Goal: Transaction & Acquisition: Purchase product/service

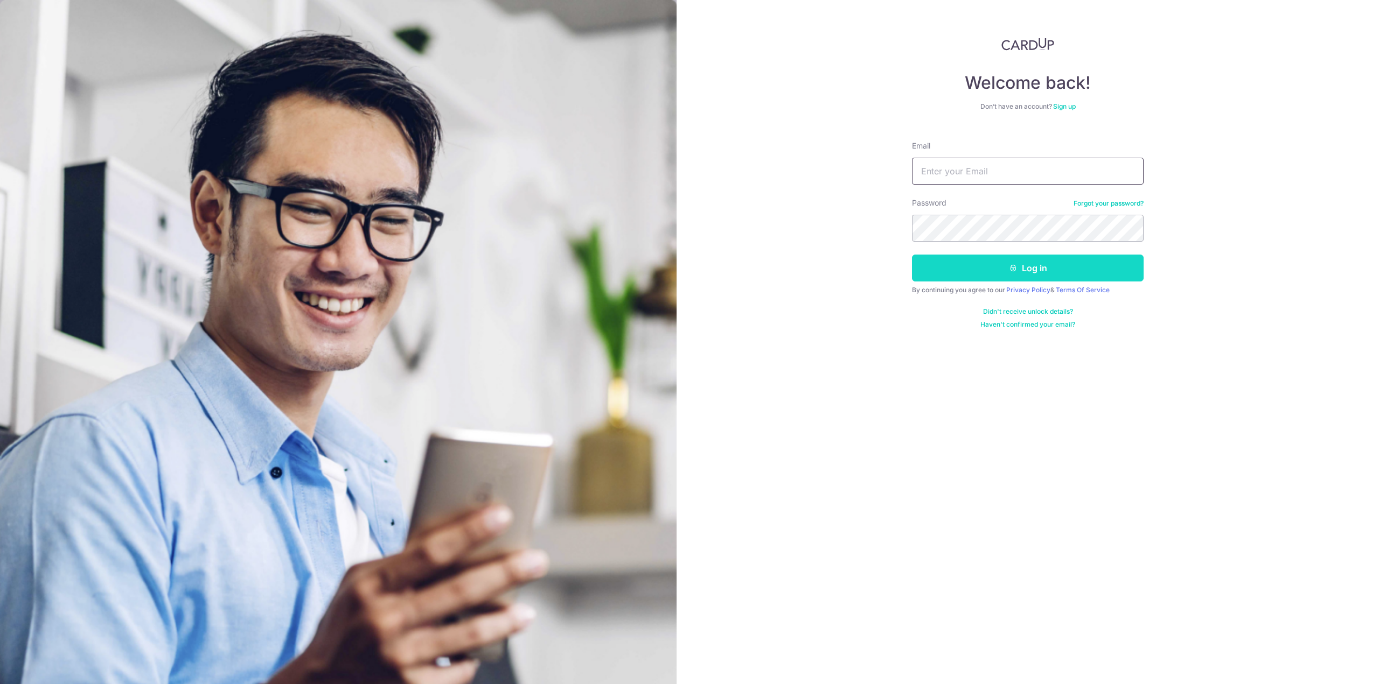
type input "[EMAIL_ADDRESS][DOMAIN_NAME]"
click at [968, 267] on button "Log in" at bounding box center [1028, 268] width 232 height 27
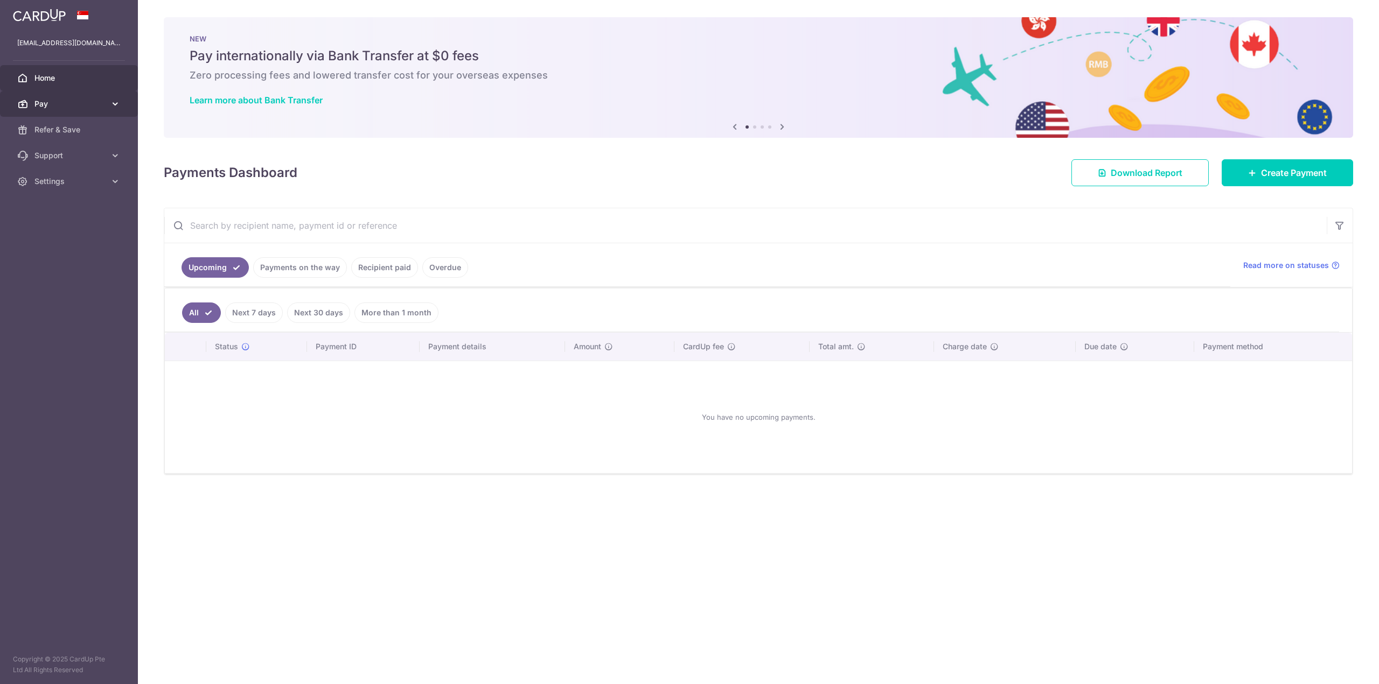
click at [89, 99] on span "Pay" at bounding box center [69, 104] width 71 height 11
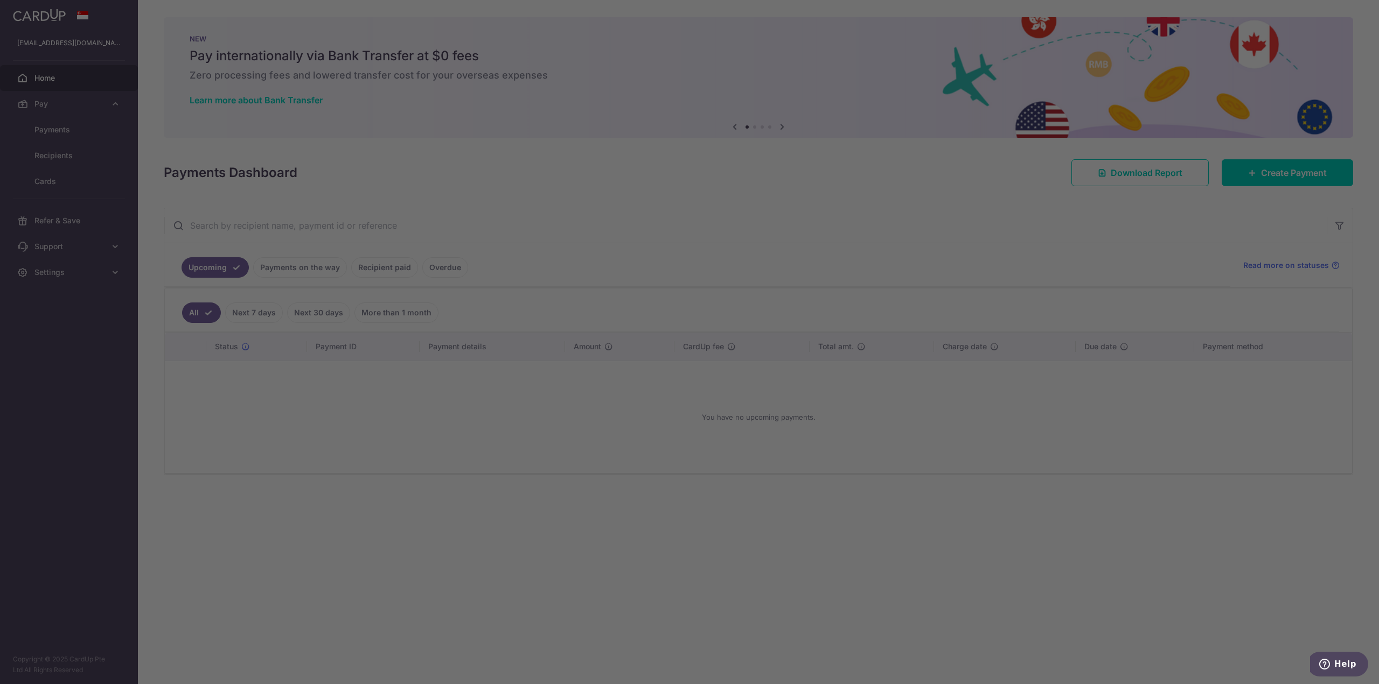
click at [62, 128] on div at bounding box center [696, 345] width 1393 height 691
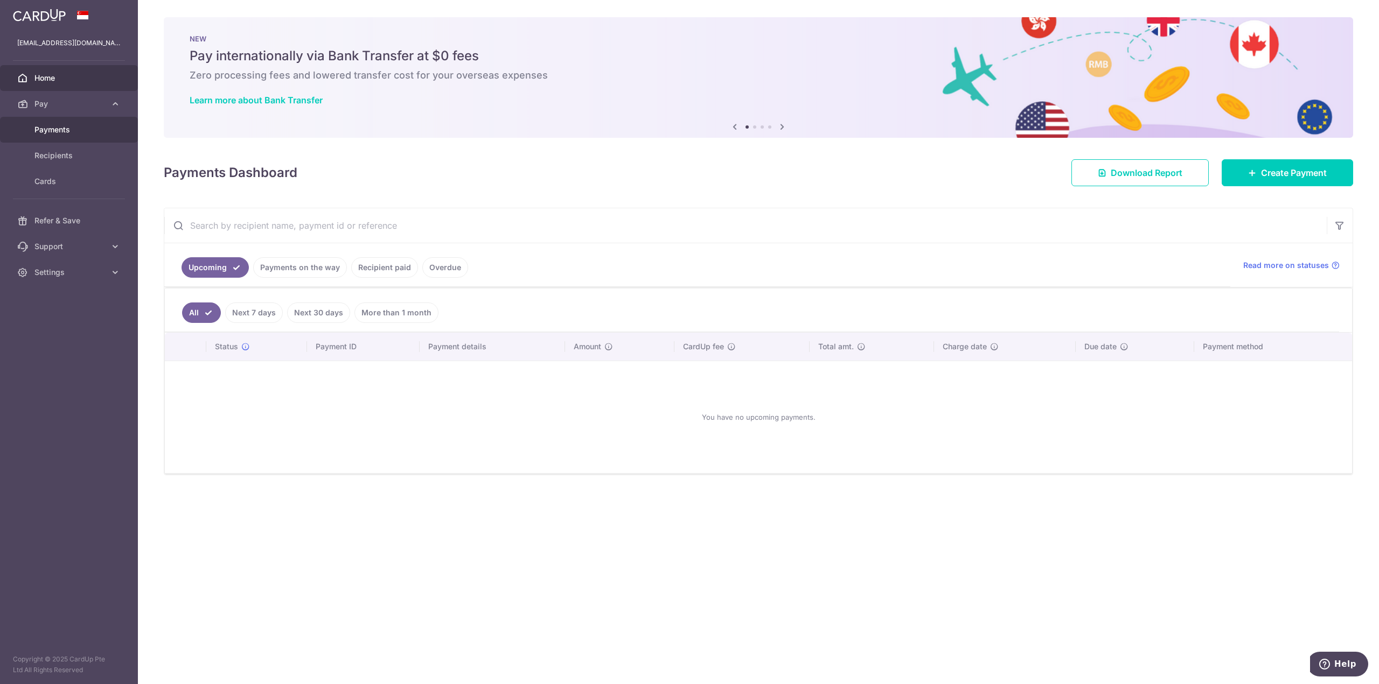
click at [73, 127] on span "Payments" at bounding box center [69, 129] width 71 height 11
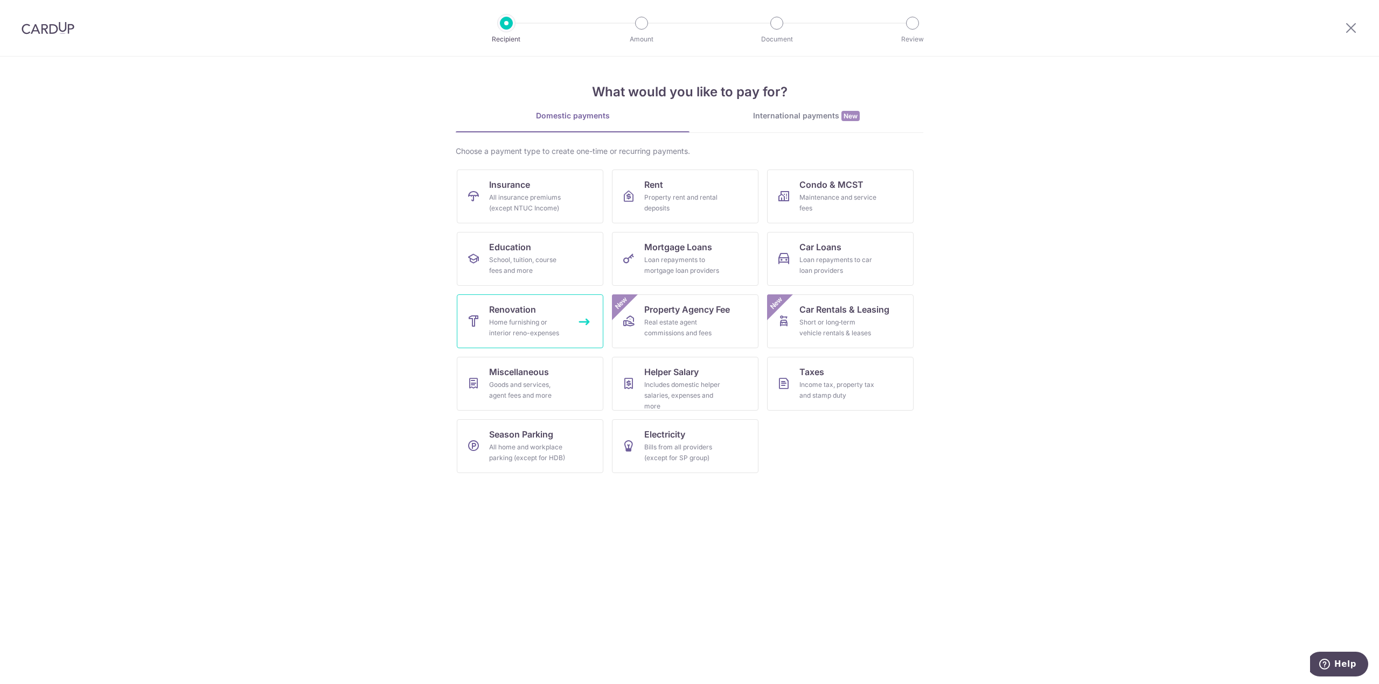
click at [557, 318] on div "Home furnishing or interior reno-expenses" at bounding box center [528, 328] width 78 height 22
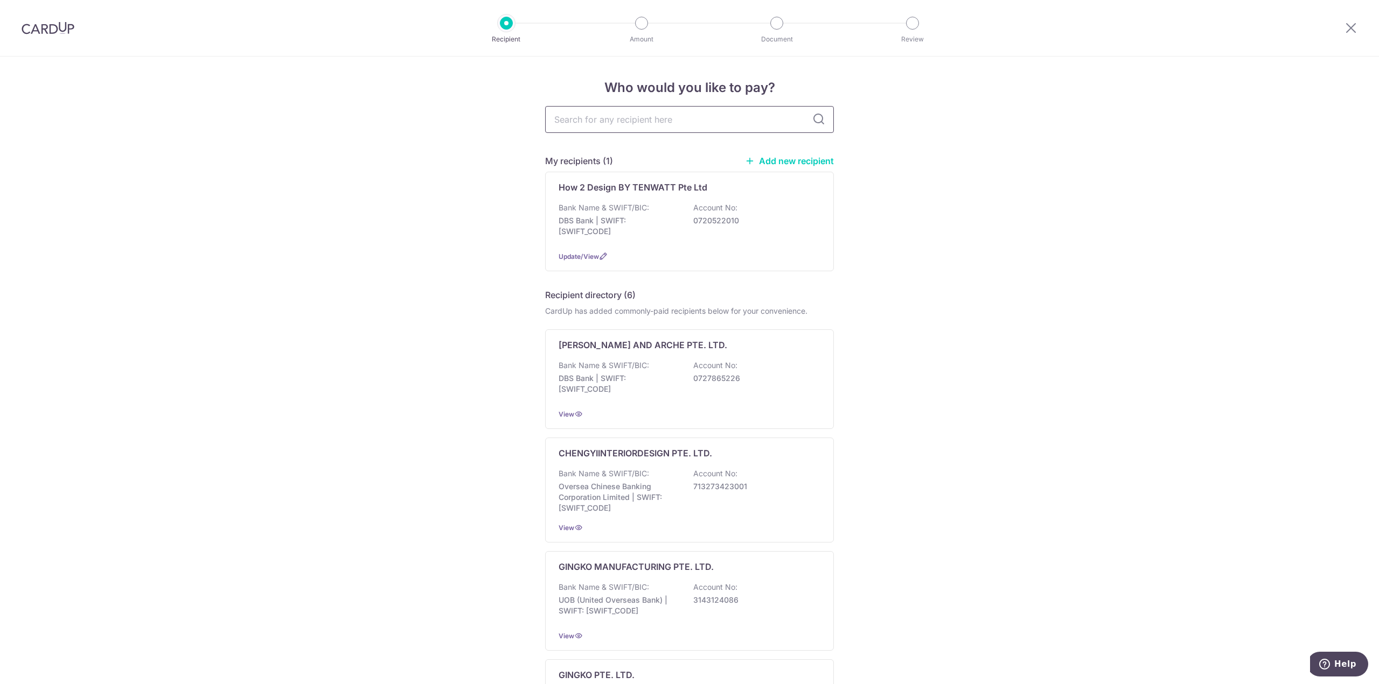
click at [651, 125] on input "text" at bounding box center [689, 119] width 289 height 27
type input "tots and"
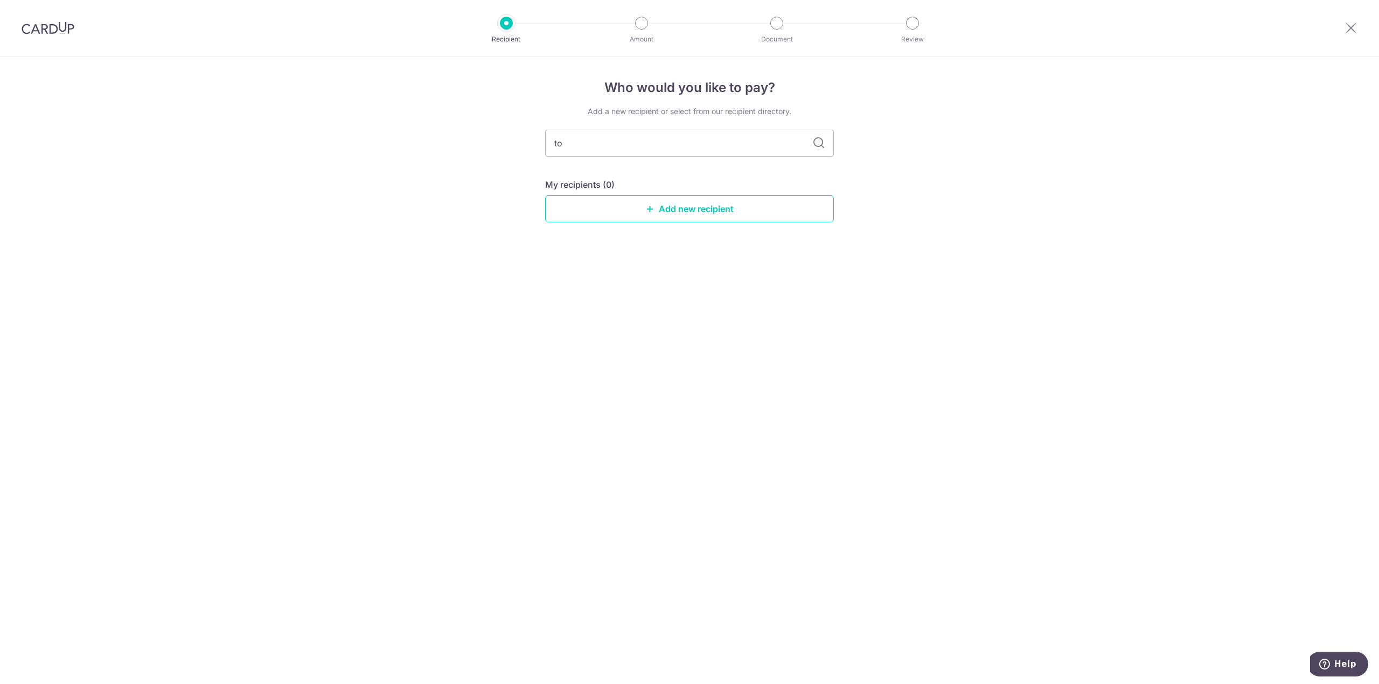
type input "t"
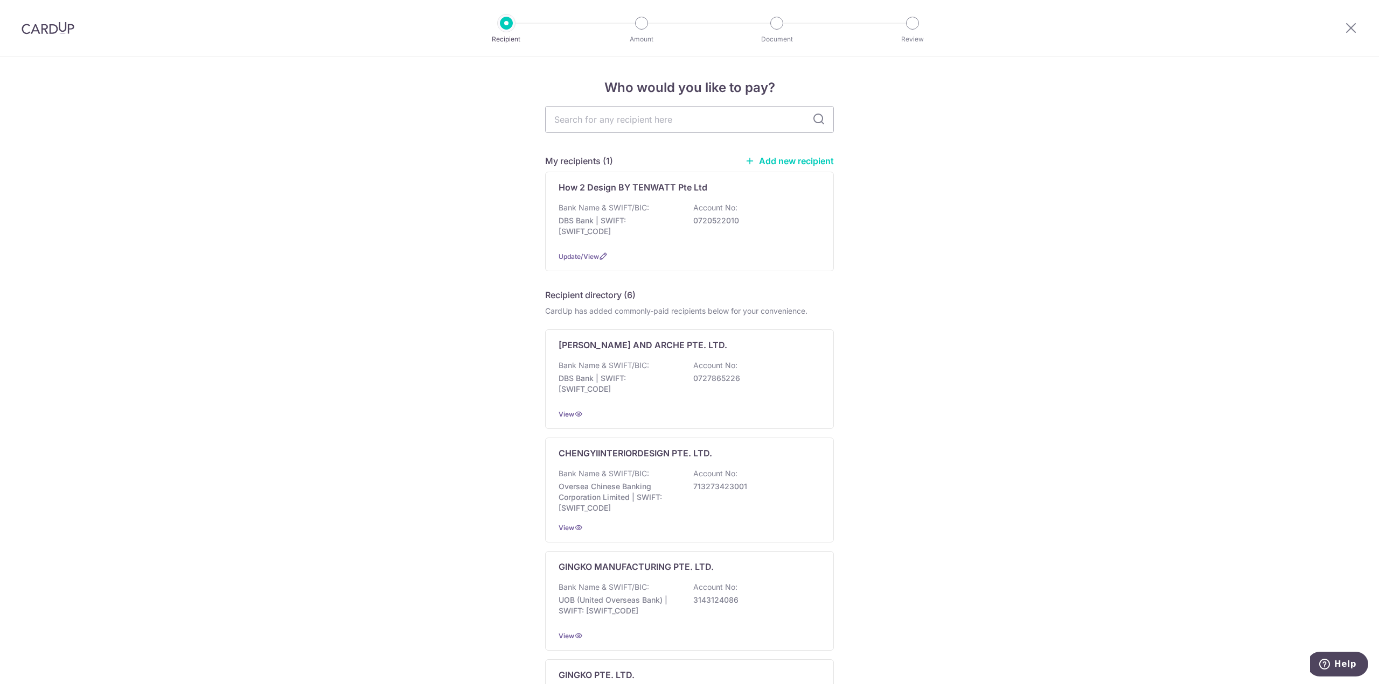
click at [796, 162] on link "Add new recipient" at bounding box center [789, 161] width 89 height 11
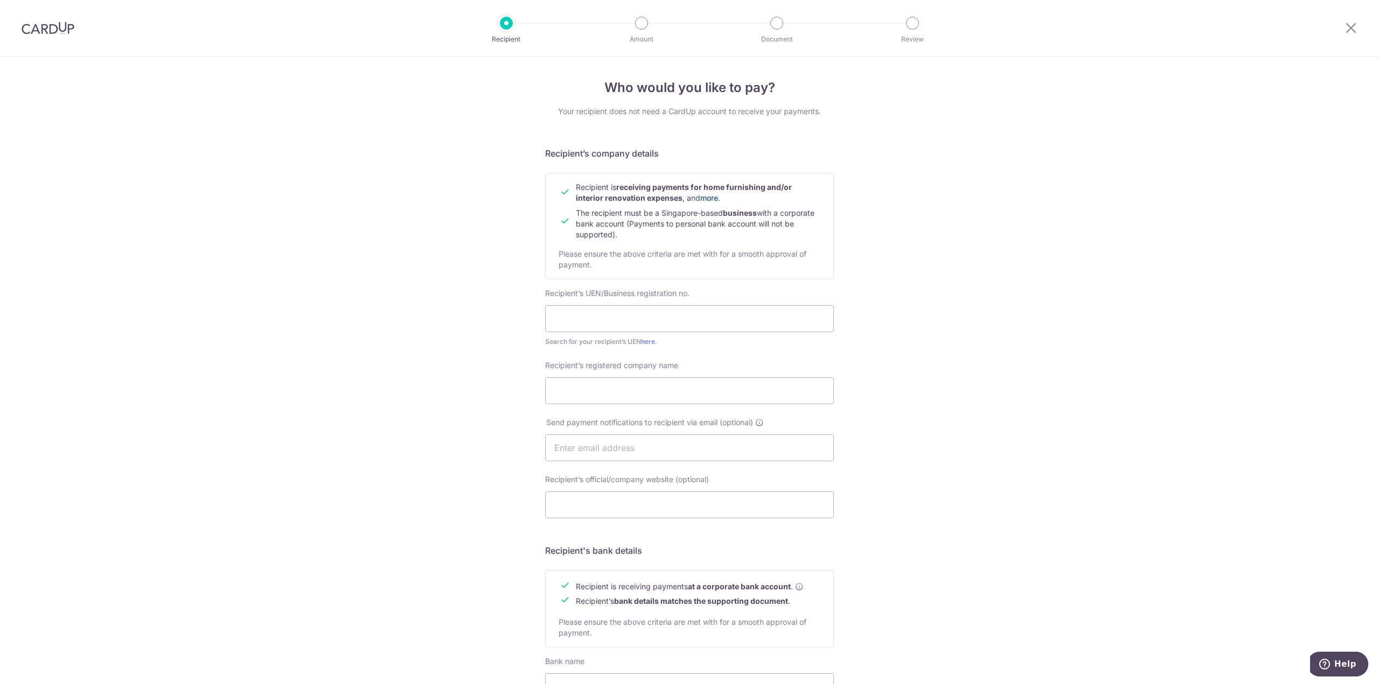
click at [703, 199] on link "more" at bounding box center [709, 197] width 18 height 9
click at [592, 317] on input "text" at bounding box center [689, 318] width 289 height 27
type input "Dots N Tots Interior Pte Ltd"
click at [620, 383] on input "Recipient’s registered company name" at bounding box center [689, 391] width 289 height 27
click at [933, 392] on div "Who would you like to pay? Your recipient does not need a CardUp account to rec…" at bounding box center [689, 462] width 1379 height 810
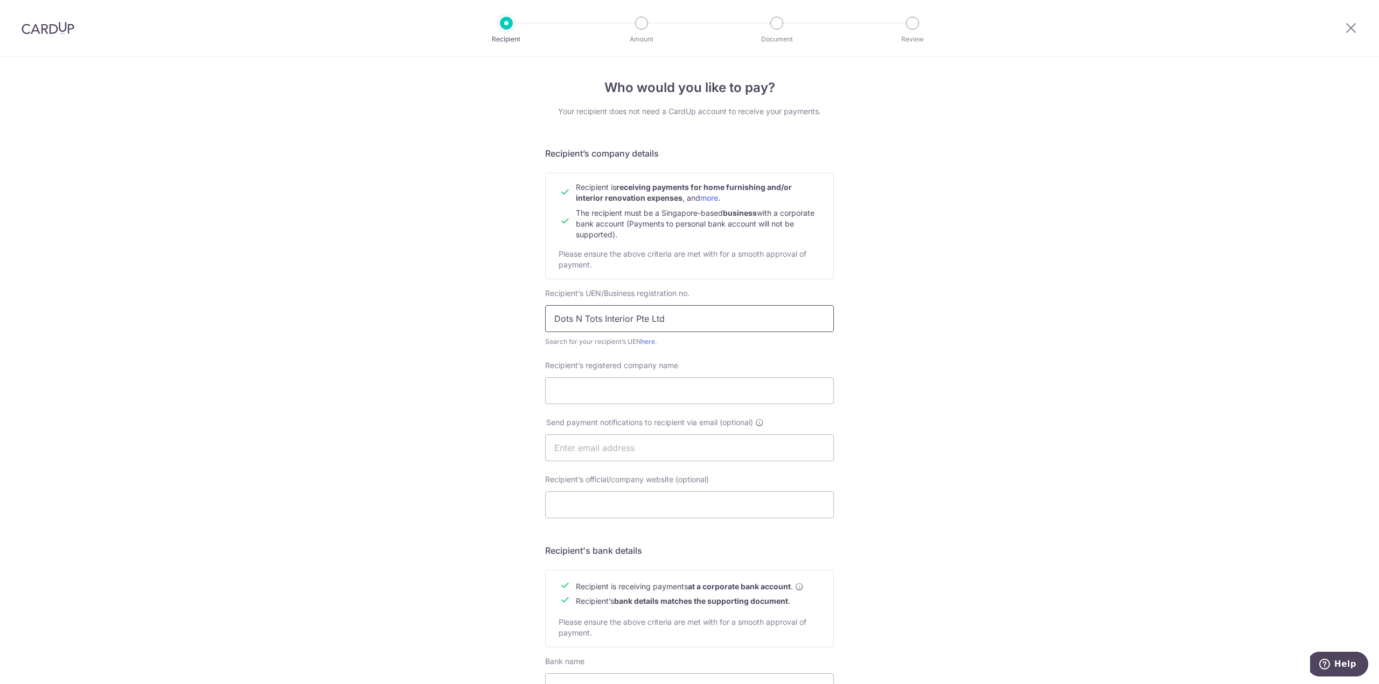
drag, startPoint x: 701, startPoint y: 321, endPoint x: 526, endPoint y: 296, distance: 177.5
click at [526, 296] on div "Who would you like to pay? Your recipient does not need a CardUp account to rec…" at bounding box center [689, 462] width 1379 height 810
click at [631, 382] on input "Recipient’s registered company name" at bounding box center [689, 391] width 289 height 27
paste input "Dots N Tots Interior Pte Ltd"
type input "Dots N Tots Interior Pte Ltd"
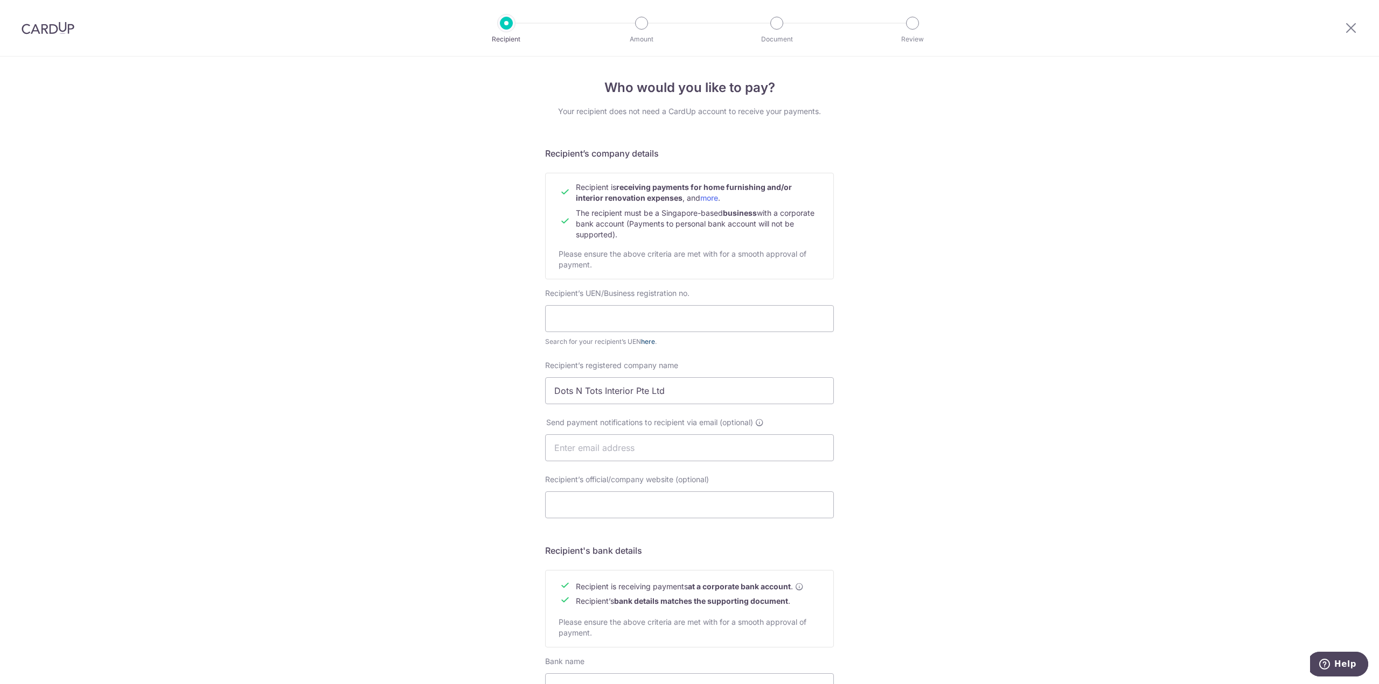
click at [645, 342] on link "here" at bounding box center [648, 342] width 14 height 8
click at [632, 314] on input "text" at bounding box center [689, 318] width 289 height 27
paste input "201305864M"
type input "201305864M"
click at [907, 385] on div "Who would you like to pay? Your recipient does not need a CardUp account to rec…" at bounding box center [689, 462] width 1379 height 810
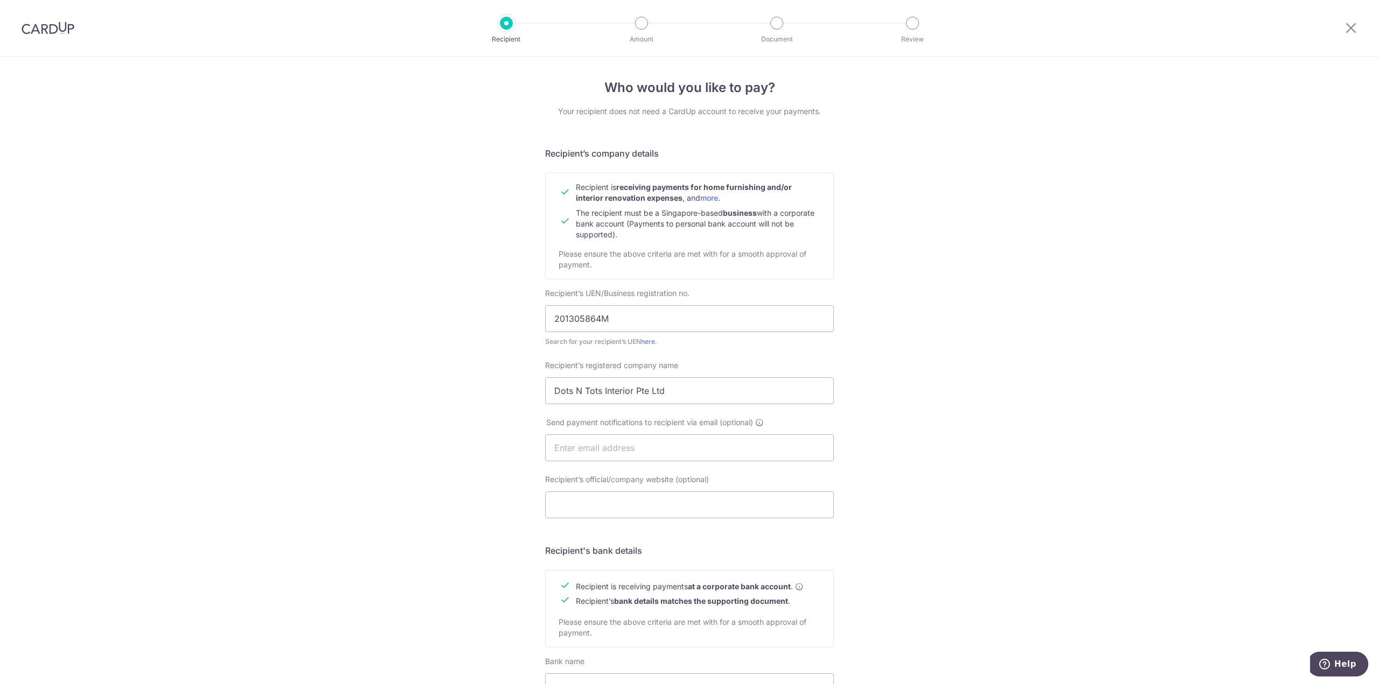
click at [463, 371] on div "Who would you like to pay? Your recipient does not need a CardUp account to rec…" at bounding box center [689, 462] width 1379 height 810
click at [695, 392] on input "Dots N Tots Interior Pte Ltd" at bounding box center [689, 391] width 289 height 27
drag, startPoint x: 695, startPoint y: 392, endPoint x: 507, endPoint y: 367, distance: 189.5
click at [507, 367] on div "Who would you like to pay? Your recipient does not need a CardUp account to rec…" at bounding box center [689, 462] width 1379 height 810
paste input "OTS 'N' TOTS INTERIOR PTE. LTD."
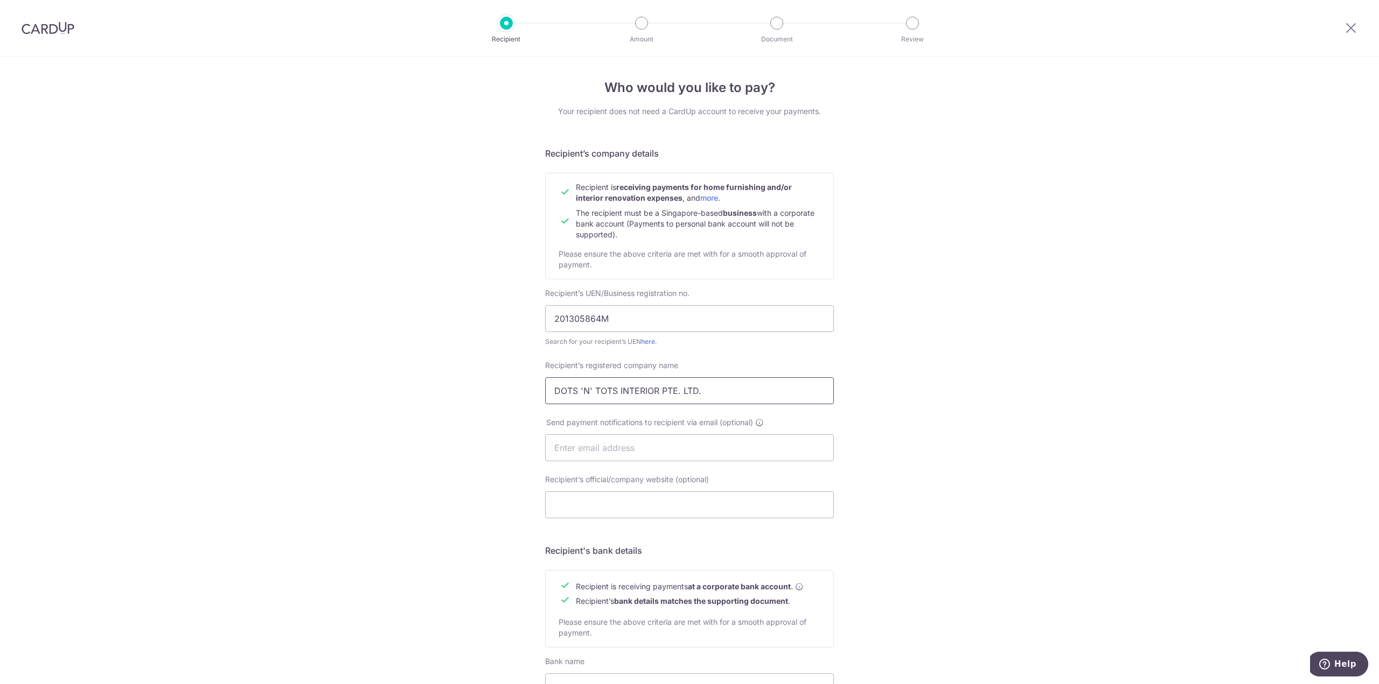
type input "DOTS 'N' TOTS INTERIOR PTE. LTD."
click at [378, 361] on div "Who would you like to pay? Your recipient does not need a CardUp account to rec…" at bounding box center [689, 462] width 1379 height 810
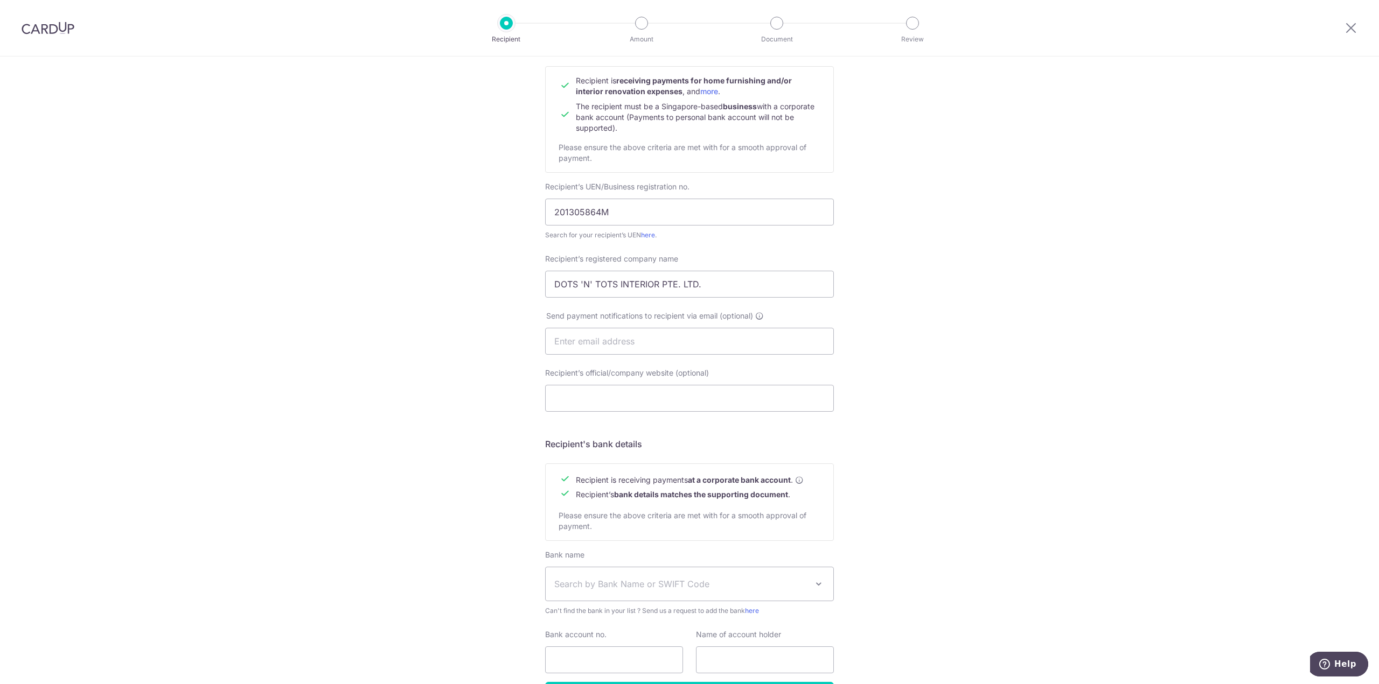
scroll to position [108, 0]
click at [658, 334] on input "text" at bounding box center [689, 340] width 289 height 27
click at [917, 399] on div "Who would you like to pay? Your recipient does not need a CardUp account to rec…" at bounding box center [689, 354] width 1379 height 810
click at [772, 347] on input "text" at bounding box center [689, 340] width 289 height 27
type input "liqin.0110@gmail.com"
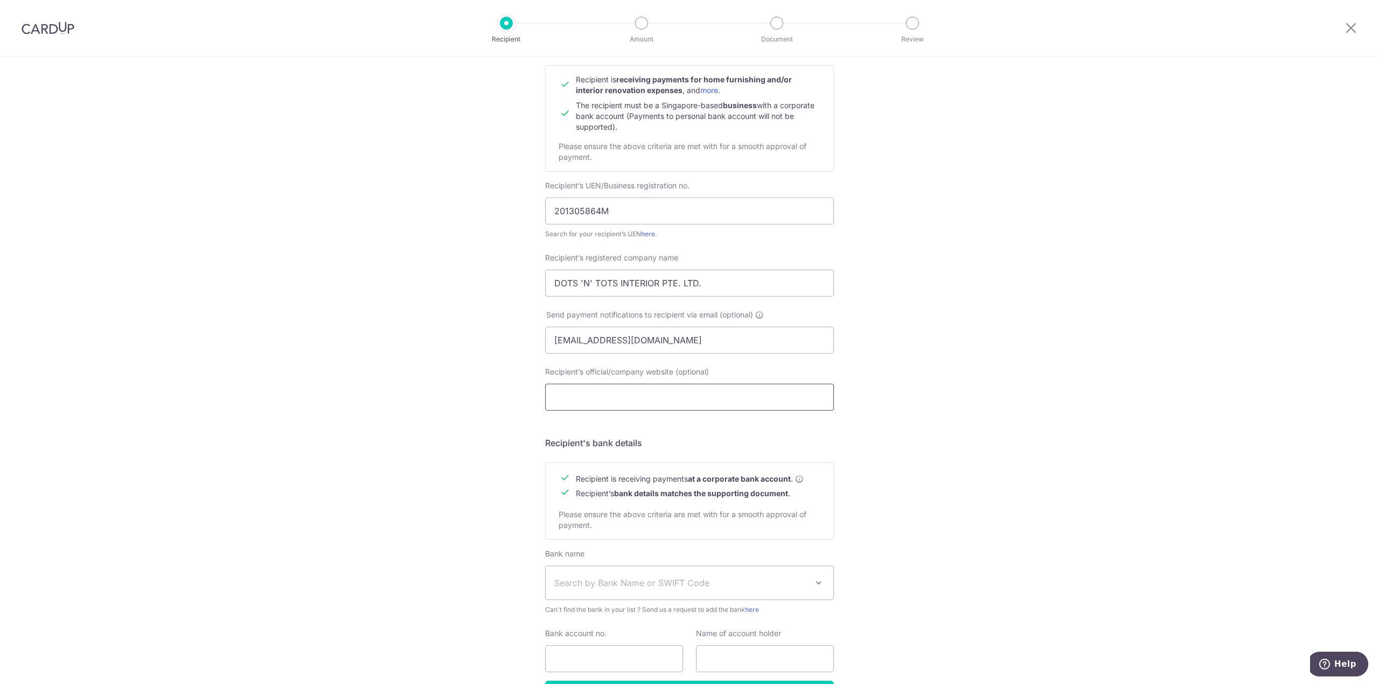
click at [789, 400] on input "Recipient’s official/company website (optional)" at bounding box center [689, 397] width 289 height 27
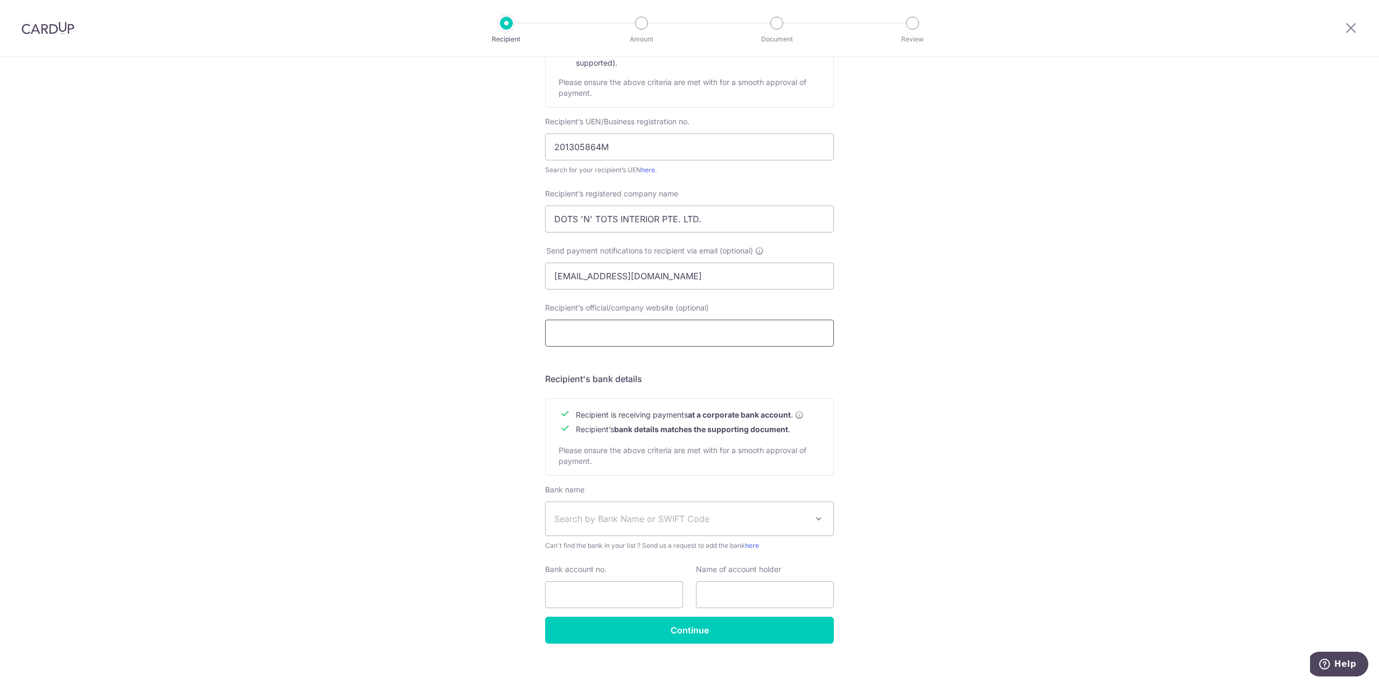
scroll to position [181, 0]
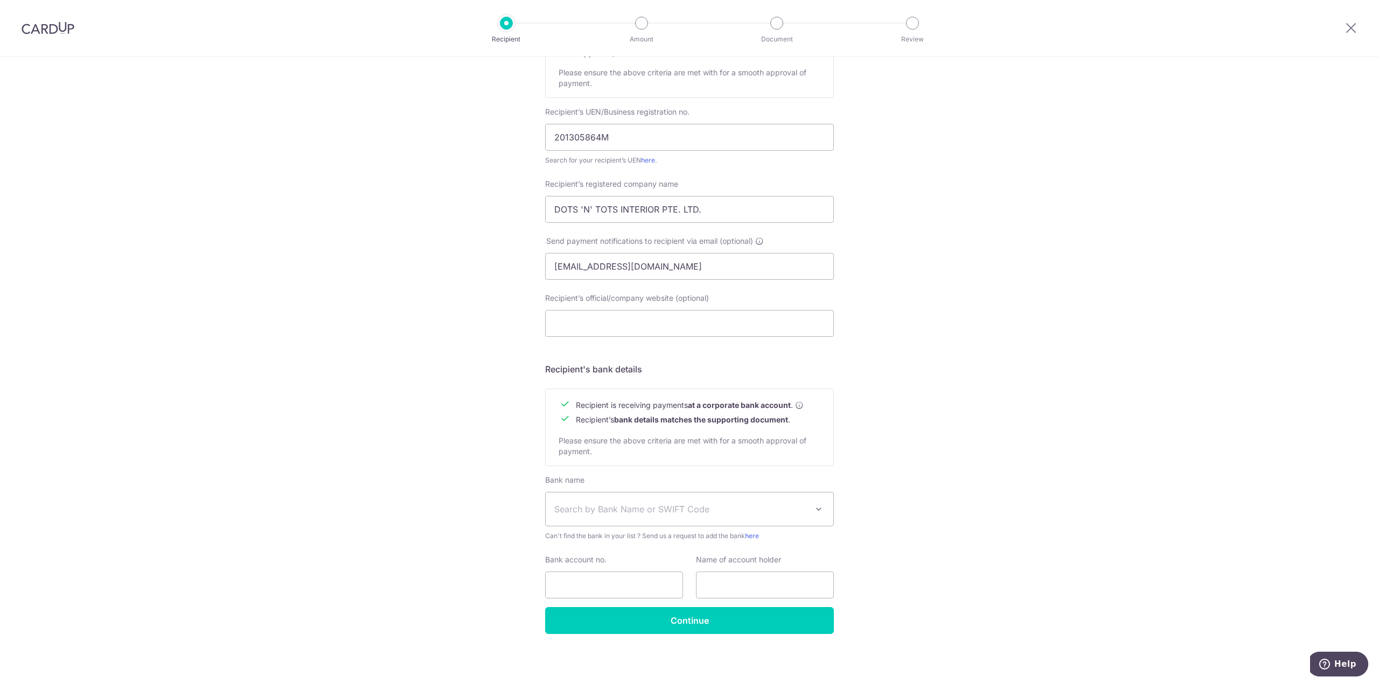
click at [766, 521] on span "Search by Bank Name or SWIFT Code" at bounding box center [690, 509] width 288 height 33
type input "ocbc"
select select "12"
click at [642, 581] on input "Bank account no." at bounding box center [614, 585] width 138 height 27
type input "712855949001"
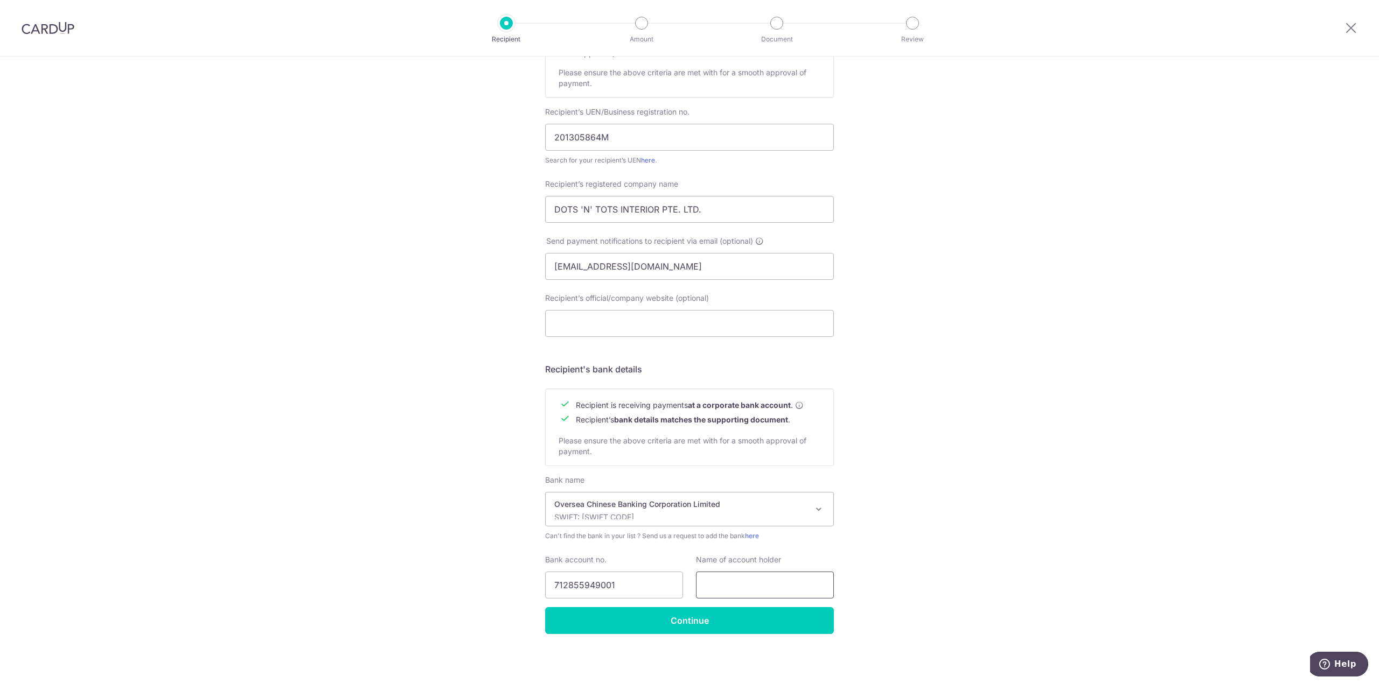
click at [744, 576] on input "text" at bounding box center [765, 585] width 138 height 27
drag, startPoint x: 665, startPoint y: 269, endPoint x: 508, endPoint y: 260, distance: 156.4
click at [508, 260] on div "Who would you like to pay? Your recipient does not need a CardUp account to rec…" at bounding box center [689, 280] width 1379 height 810
click at [632, 322] on input "Recipient’s official/company website (optional)" at bounding box center [689, 323] width 289 height 27
paste input "https://dotsntots.com.sg/"
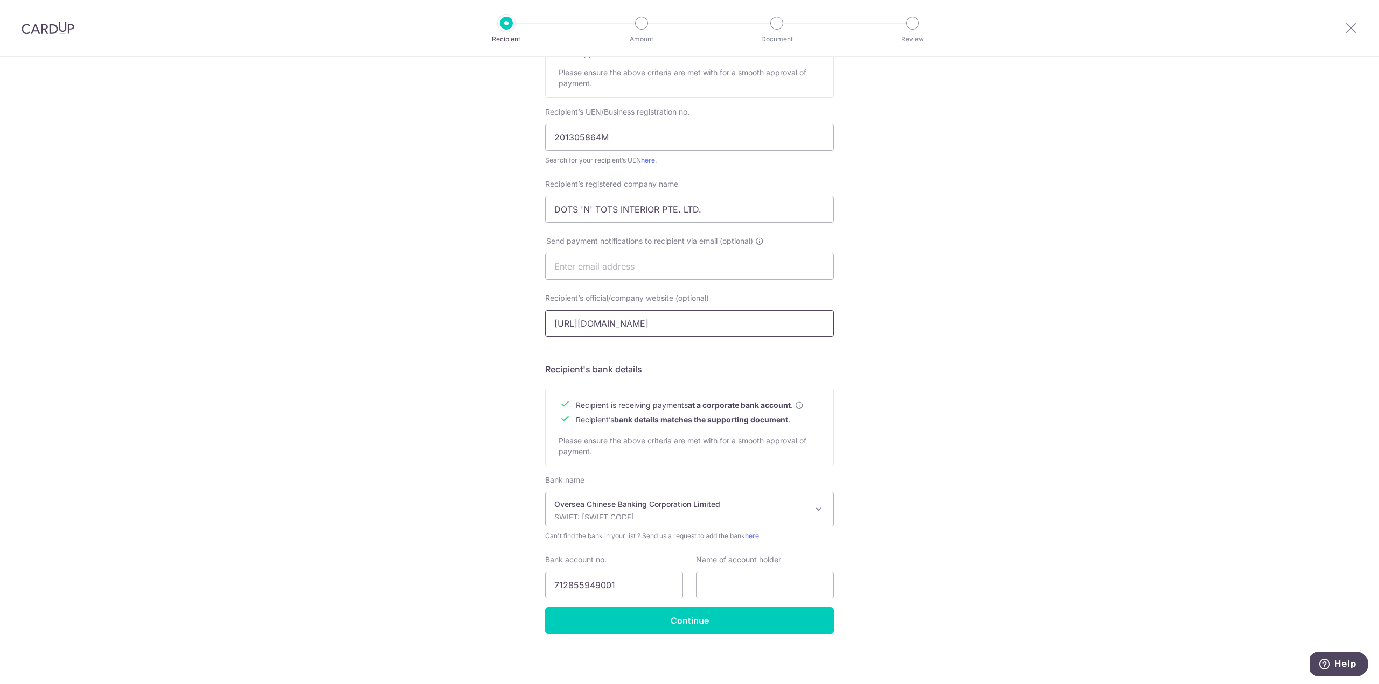
type input "https://dotsntots.com.sg/"
click at [975, 365] on div "Who would you like to pay? Your recipient does not need a CardUp account to rec…" at bounding box center [689, 280] width 1379 height 810
click at [973, 306] on div "Who would you like to pay? Your recipient does not need a CardUp account to rec…" at bounding box center [689, 280] width 1379 height 810
click at [369, 219] on div "Who would you like to pay? Your recipient does not need a CardUp account to rec…" at bounding box center [689, 280] width 1379 height 810
click at [492, 217] on div "Who would you like to pay? Your recipient does not need a CardUp account to rec…" at bounding box center [689, 280] width 1379 height 810
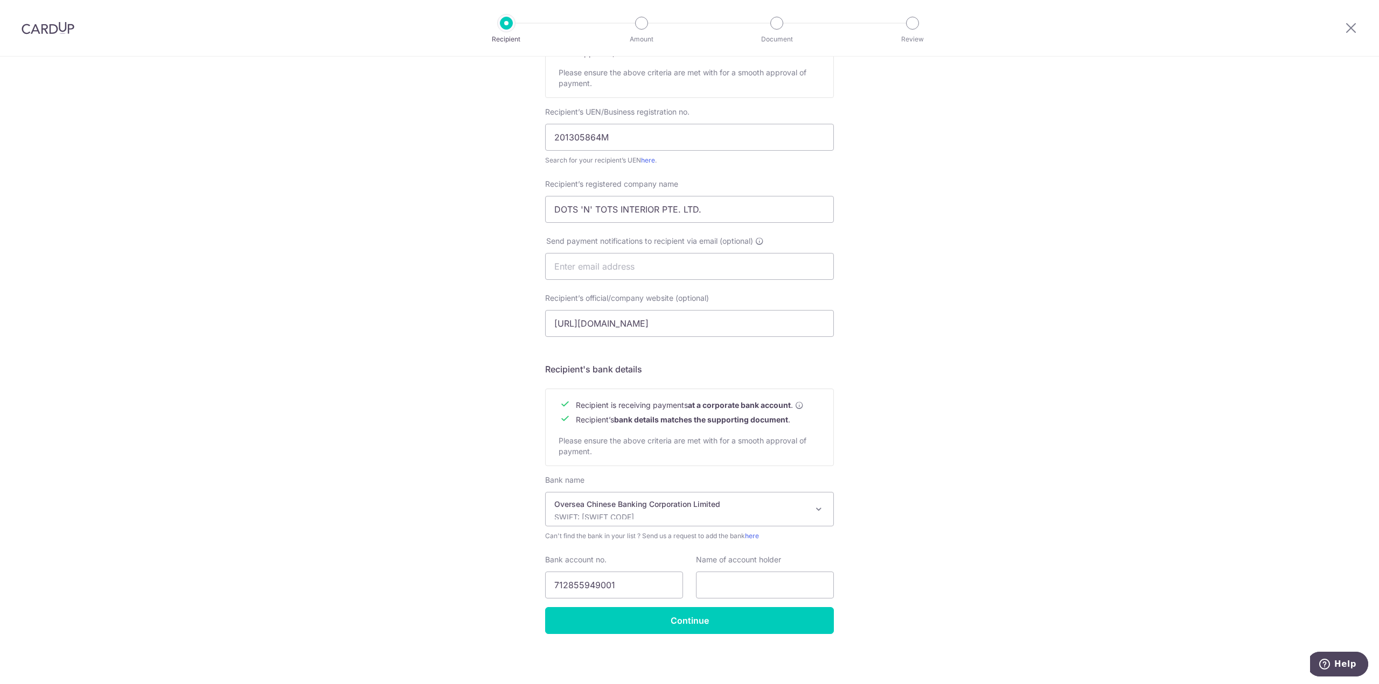
scroll to position [0, 0]
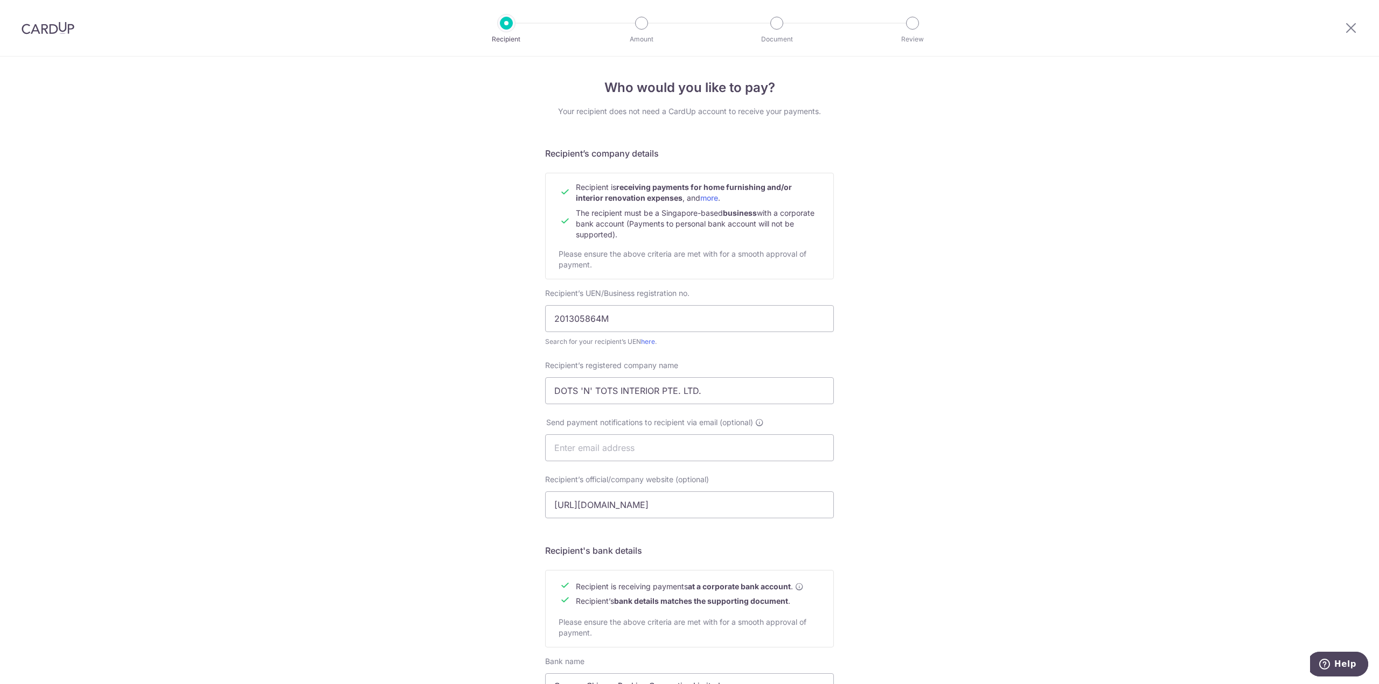
click at [41, 27] on img at bounding box center [48, 28] width 53 height 13
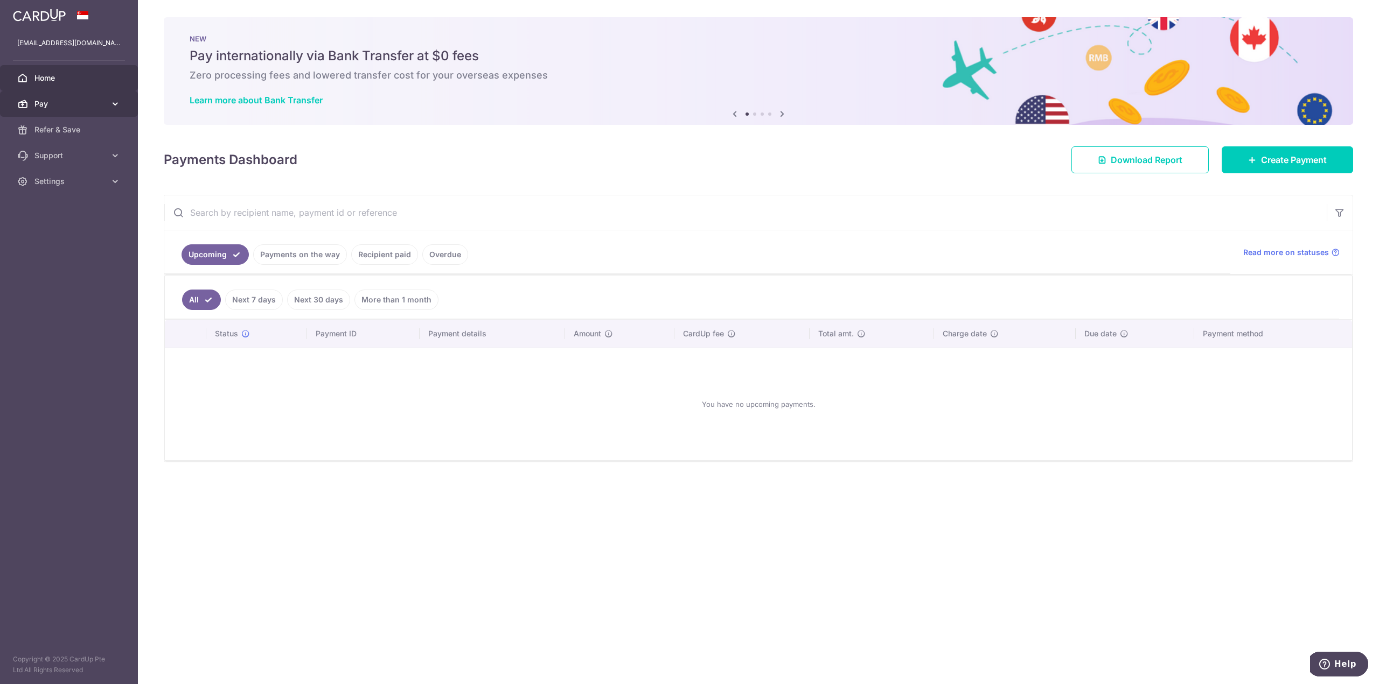
click at [88, 97] on link "Pay" at bounding box center [69, 104] width 138 height 26
click at [86, 133] on span "Payments" at bounding box center [69, 129] width 71 height 11
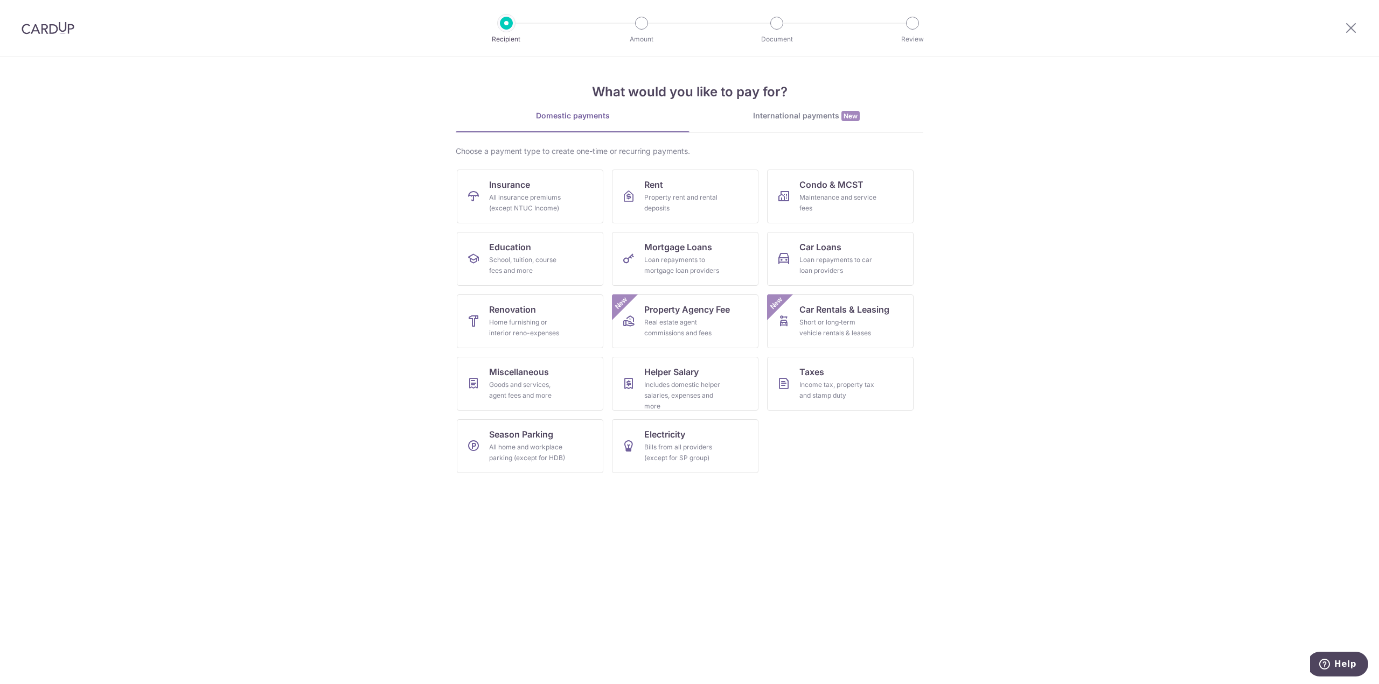
click at [1072, 227] on section "What would you like to pay for? Domestic payments International payments New Ch…" at bounding box center [689, 371] width 1379 height 628
